Goal: Task Accomplishment & Management: Manage account settings

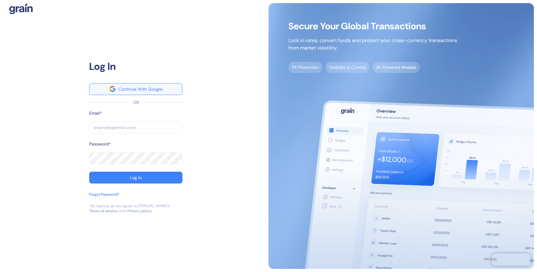
click at [158, 89] on div "Continue With Google" at bounding box center [141, 89] width 44 height 4
